Goal: Information Seeking & Learning: Learn about a topic

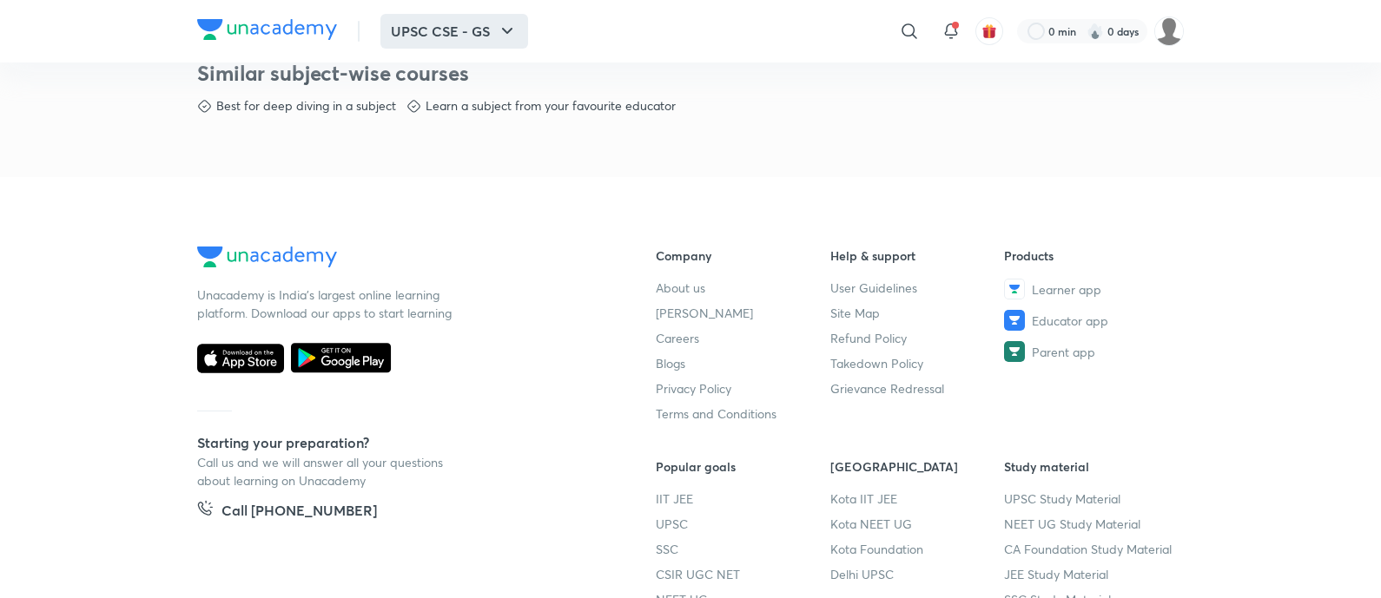
scroll to position [977, 0]
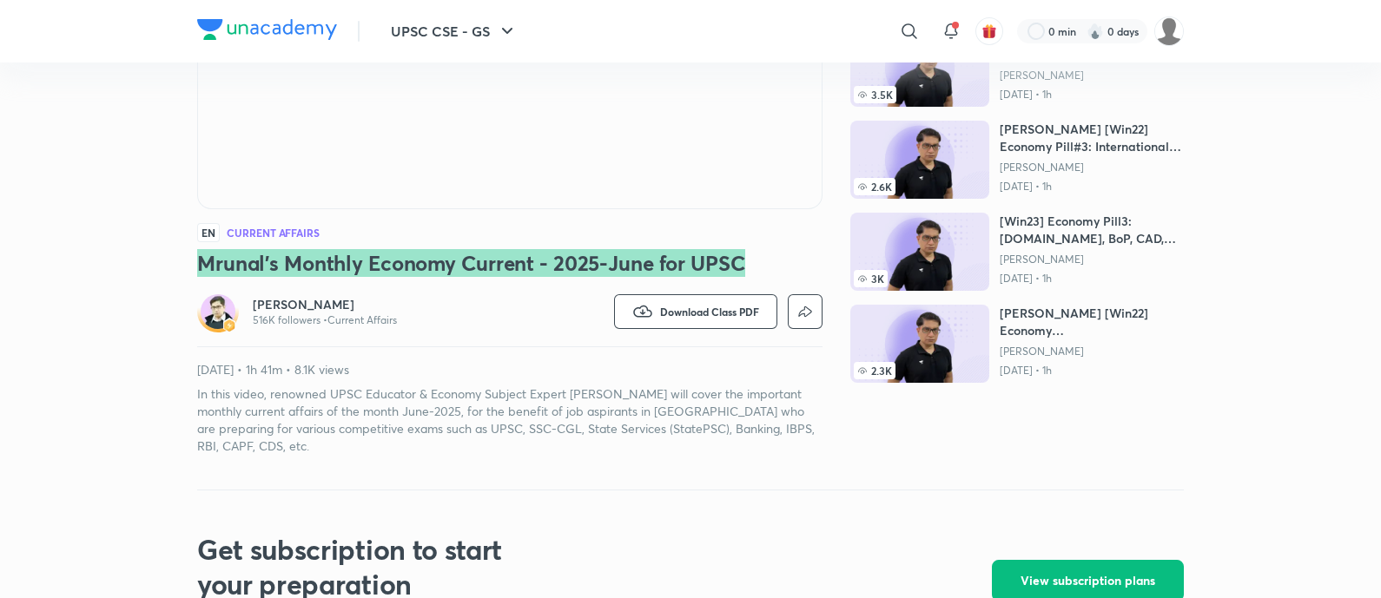
click at [746, 259] on h3 "Mrunal's Monthly Economy Current - 2025-June for UPSC" at bounding box center [509, 263] width 625 height 28
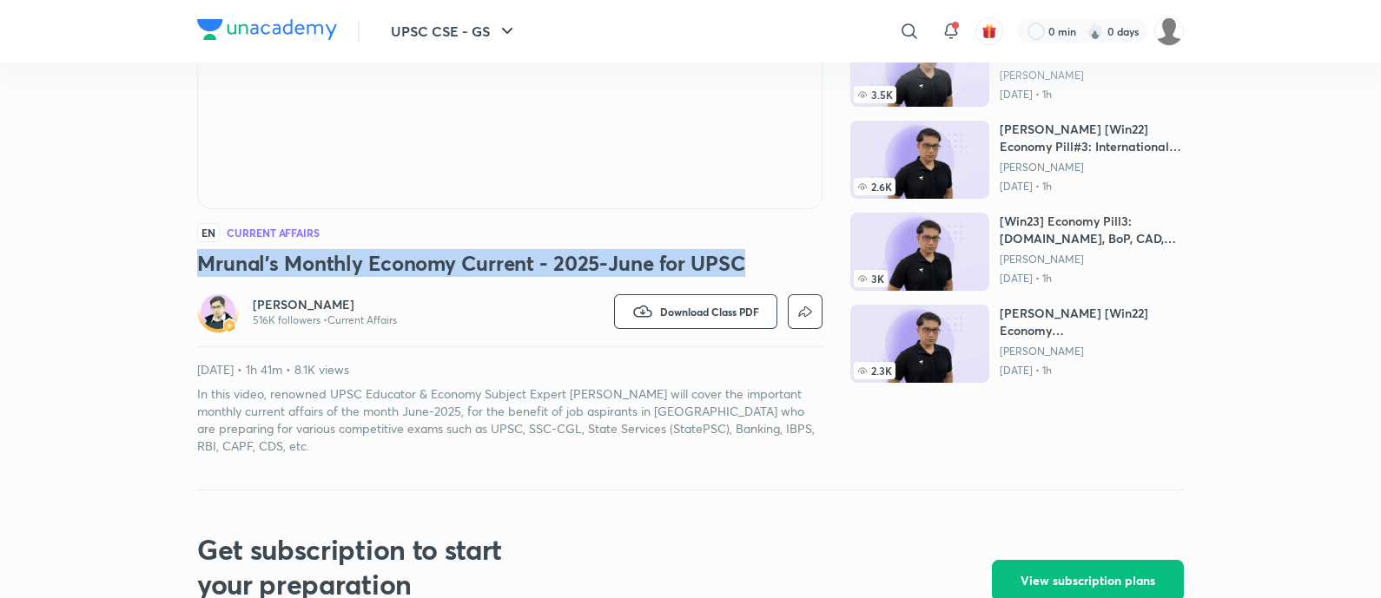
click at [224, 266] on h3 "Mrunal's Monthly Economy Current - 2025-June for UPSC" at bounding box center [509, 263] width 625 height 28
drag, startPoint x: 194, startPoint y: 260, endPoint x: 763, endPoint y: 258, distance: 569.7
click at [763, 258] on div "UPSC CSE - GS ​ 0 min 0 days UPSC CSE - GS Free classes & tests More free class…" at bounding box center [690, 507] width 1381 height 1666
copy h3 "Mrunal's Monthly Economy Current - 2025-June for UPSC"
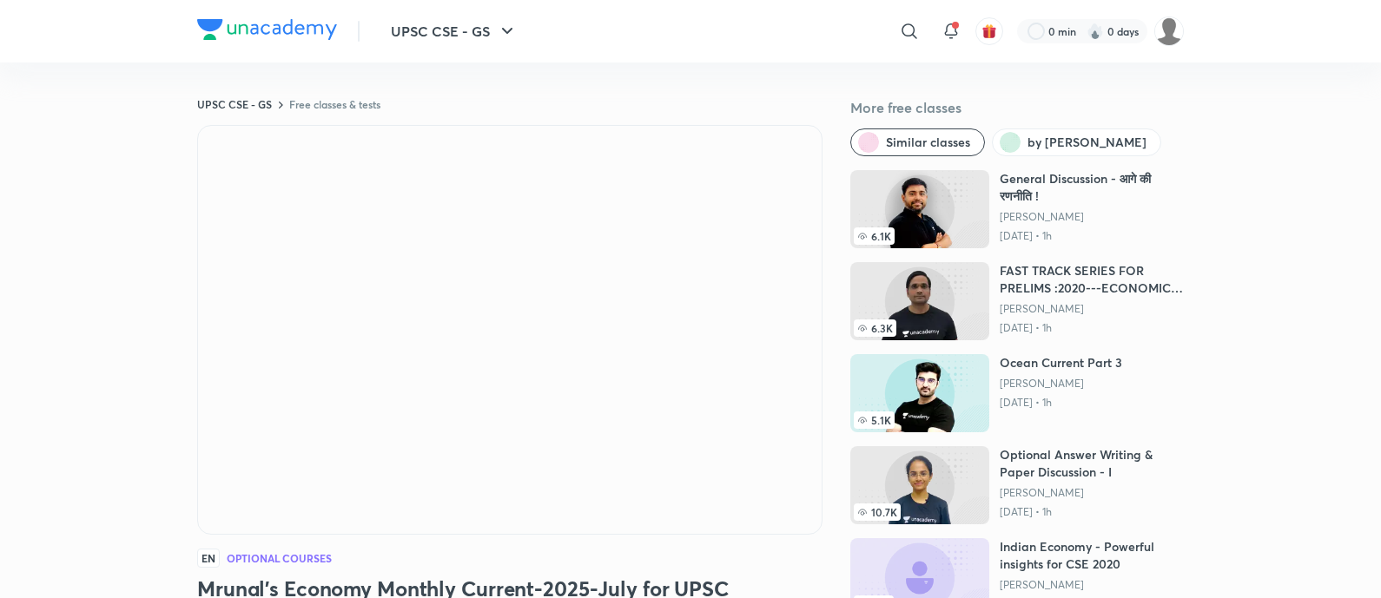
click at [762, 575] on h3 "Mrunal's Economy Monthly Current-2025-July for UPSC" at bounding box center [509, 589] width 625 height 28
